Goal: Check status: Check status

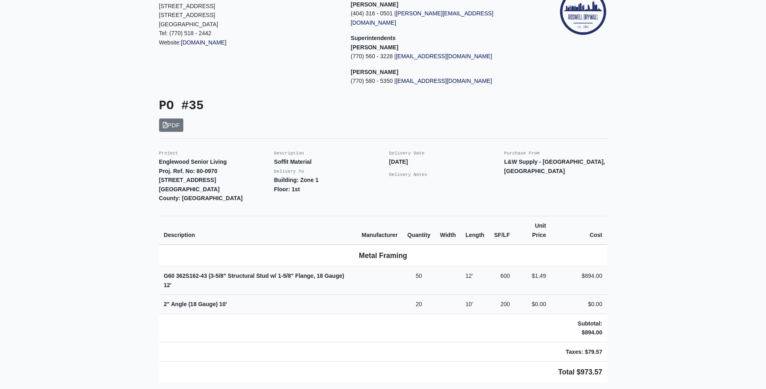
scroll to position [81, 0]
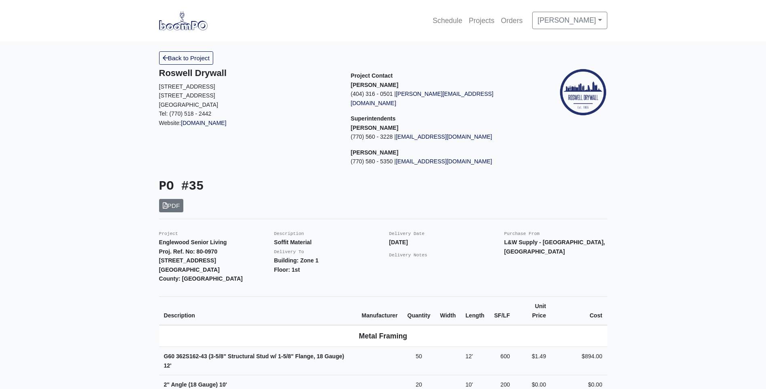
scroll to position [40, 0]
